Goal: Complete application form: Complete application form

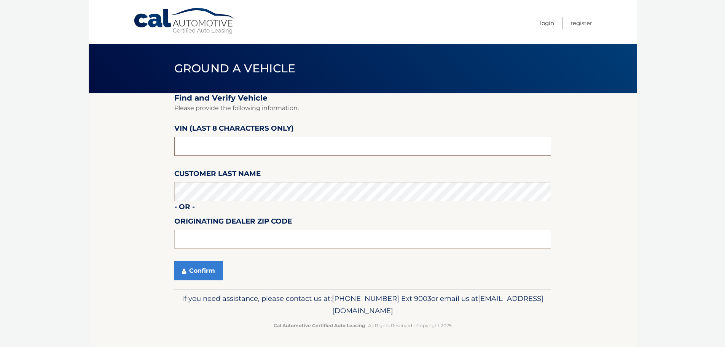
click at [225, 153] on input "text" at bounding box center [362, 146] width 377 height 19
click at [238, 147] on input "text" at bounding box center [362, 146] width 377 height 19
click at [245, 155] on input "text" at bounding box center [362, 146] width 377 height 19
type input "r*******"
type input "RN109863"
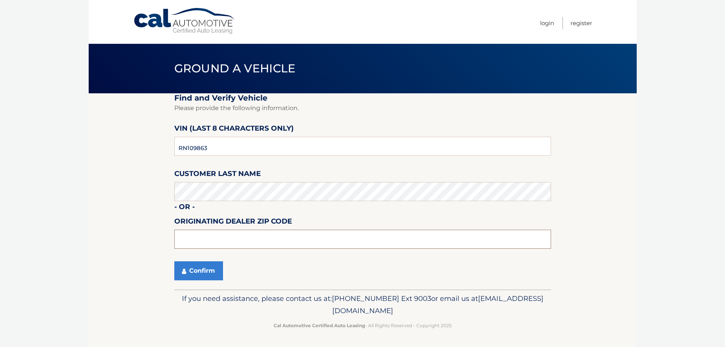
click at [272, 245] on input "text" at bounding box center [362, 239] width 377 height 19
type input "33411"
click at [202, 274] on button "Confirm" at bounding box center [198, 270] width 49 height 19
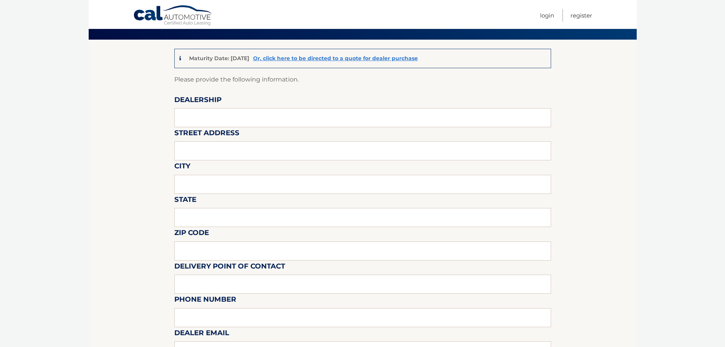
scroll to position [38, 0]
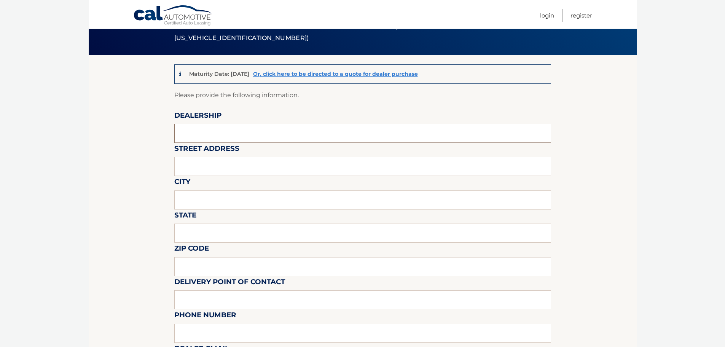
click at [269, 136] on input "text" at bounding box center [362, 133] width 377 height 19
type input "arrigo jeep"
type input "6500 okeechobee blvd"
type input "west palm beach"
type input "fl"
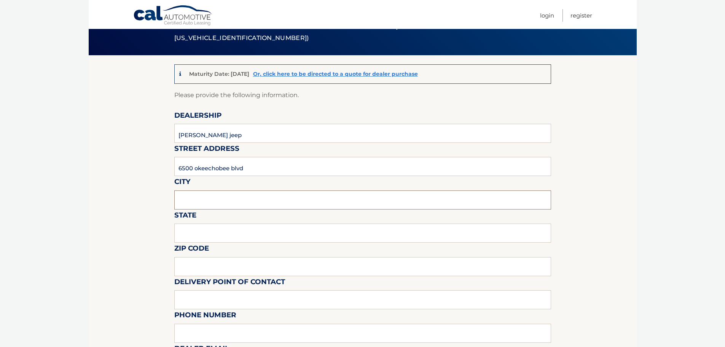
type input "33411"
type input "vince leone"
type input "8137209044"
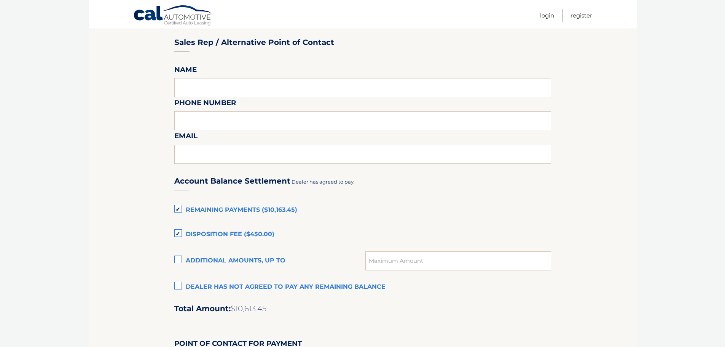
scroll to position [419, 0]
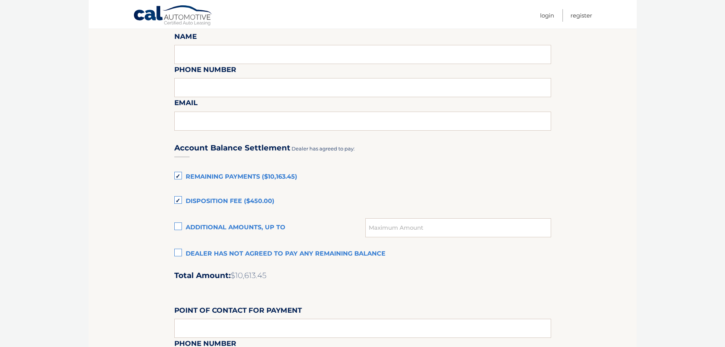
click at [178, 175] on label "Remaining Payments ($10,163.45)" at bounding box center [362, 176] width 377 height 15
click at [0, 0] on input "Remaining Payments ($10,163.45)" at bounding box center [0, 0] width 0 height 0
click at [180, 199] on label "Disposition Fee ($450.00)" at bounding box center [362, 201] width 377 height 15
click at [0, 0] on input "Disposition Fee ($450.00)" at bounding box center [0, 0] width 0 height 0
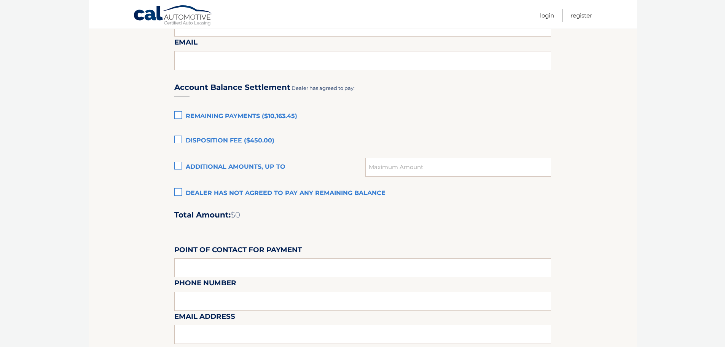
scroll to position [571, 0]
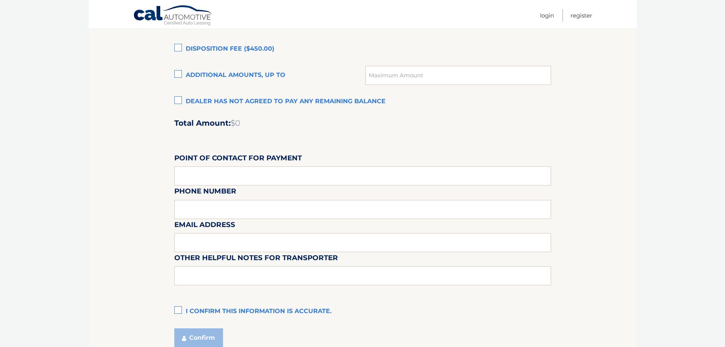
click at [180, 309] on label "I confirm this information is accurate." at bounding box center [362, 311] width 377 height 15
click at [0, 0] on input "I confirm this information is accurate." at bounding box center [0, 0] width 0 height 0
click at [199, 335] on button "Confirm" at bounding box center [198, 337] width 49 height 19
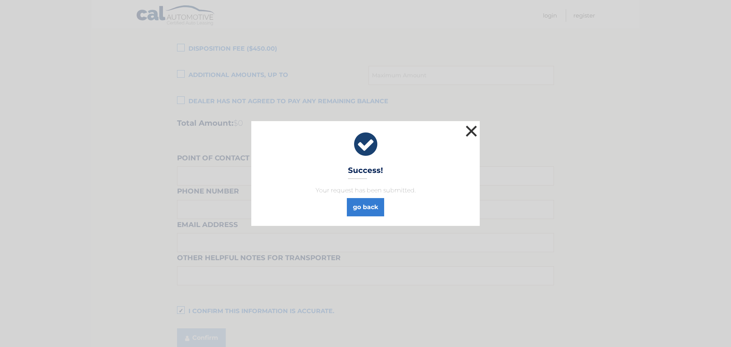
click at [470, 131] on button "×" at bounding box center [471, 130] width 15 height 15
